Goal: Find specific page/section: Find specific page/section

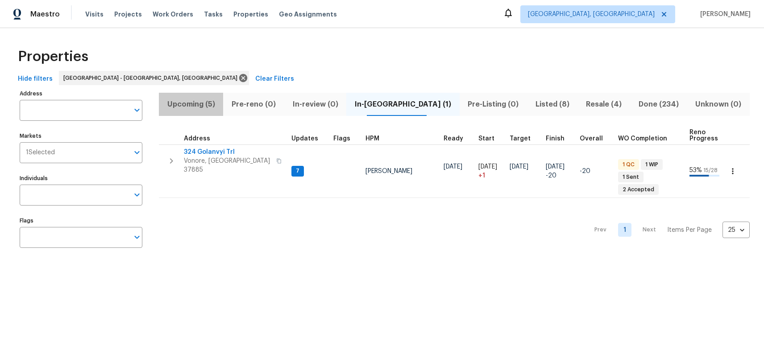
click at [210, 102] on span "Upcoming (5)" at bounding box center [191, 104] width 54 height 12
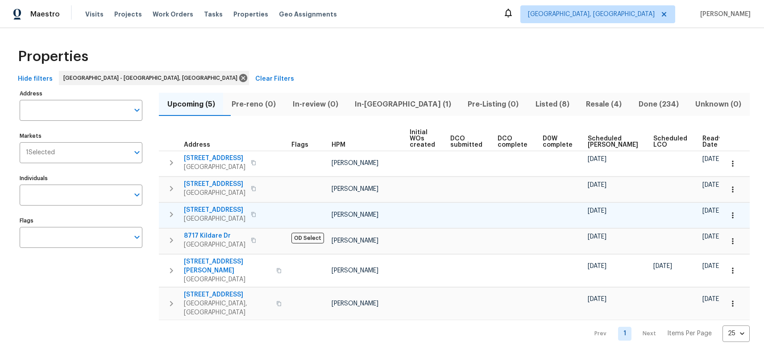
click at [251, 213] on icon "button" at bounding box center [253, 214] width 5 height 5
click at [216, 211] on span "[STREET_ADDRESS]" at bounding box center [215, 210] width 62 height 9
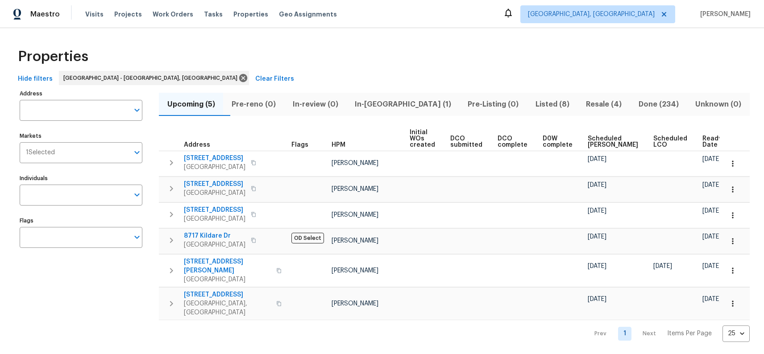
click at [532, 108] on span "Listed (8)" at bounding box center [552, 104] width 40 height 12
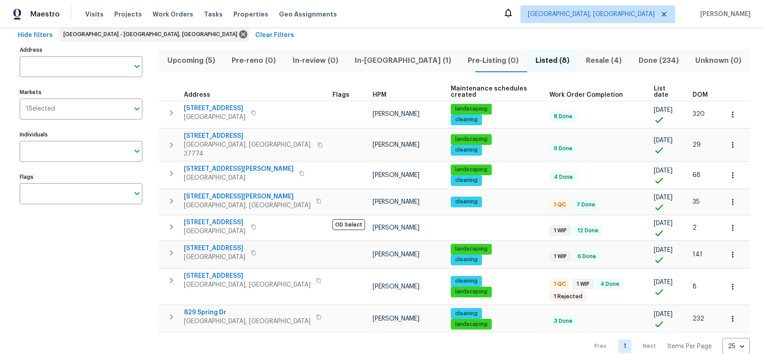
scroll to position [45, 0]
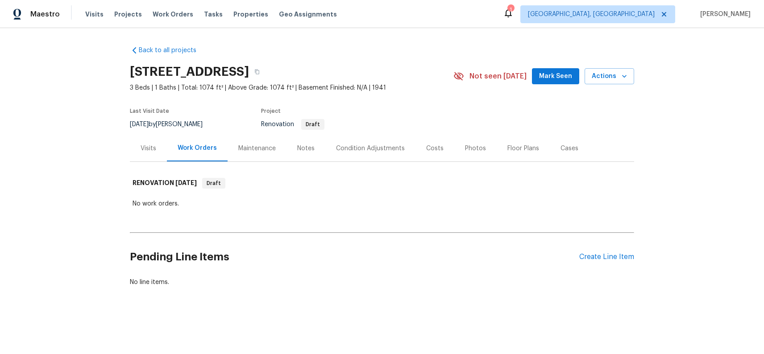
click at [430, 152] on div "Costs" at bounding box center [434, 148] width 17 height 9
